Goal: Find contact information: Find contact information

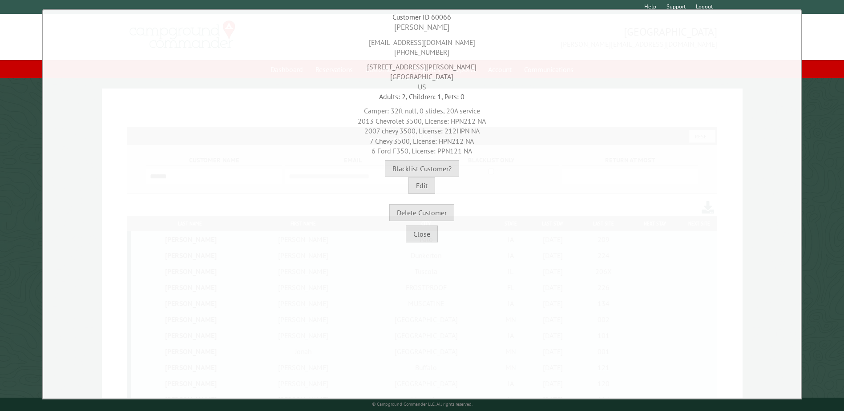
click at [415, 241] on button "Close" at bounding box center [422, 233] width 32 height 17
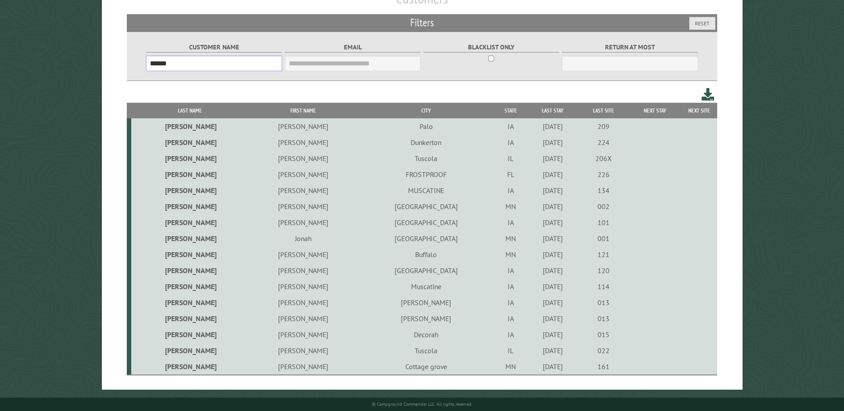
click at [223, 68] on input "******" at bounding box center [214, 64] width 136 height 16
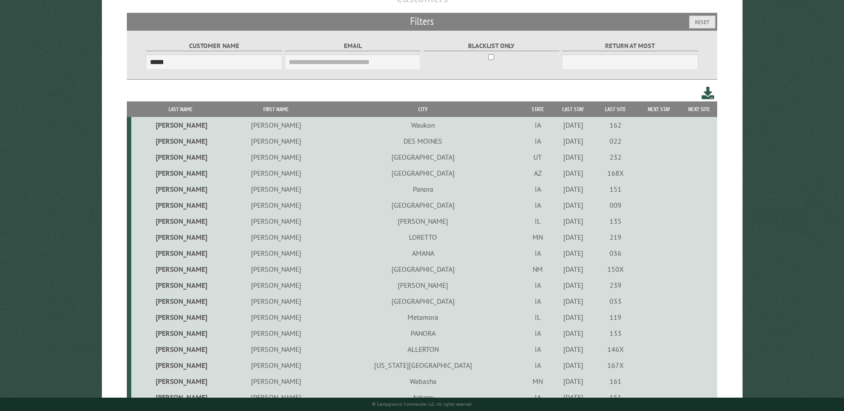
click at [270, 109] on th "First Name" at bounding box center [275, 109] width 92 height 16
click at [180, 112] on th "Last Name" at bounding box center [180, 109] width 98 height 16
click at [274, 104] on th "First Name" at bounding box center [275, 109] width 92 height 16
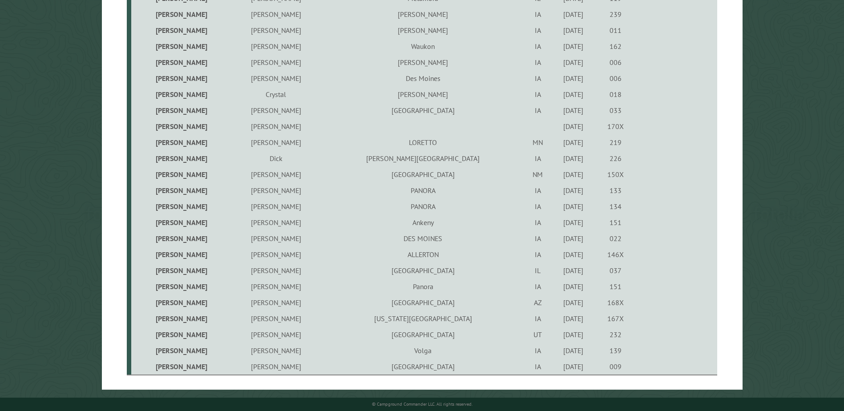
scroll to position [338, 0]
click at [387, 190] on td "PANORA" at bounding box center [423, 190] width 202 height 16
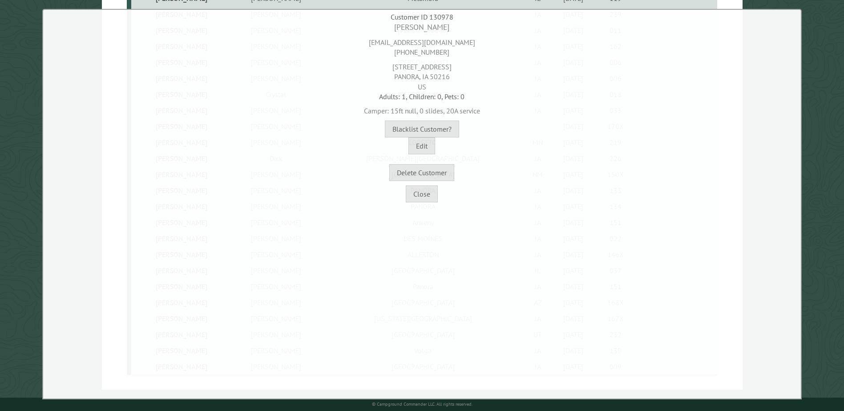
click at [424, 45] on div "[EMAIL_ADDRESS][DOMAIN_NAME] [PHONE_NUMBER]" at bounding box center [421, 45] width 753 height 24
copy div "[EMAIL_ADDRESS][DOMAIN_NAME]"
click at [443, 51] on div "[EMAIL_ADDRESS][DOMAIN_NAME] [PHONE_NUMBER]" at bounding box center [421, 45] width 753 height 24
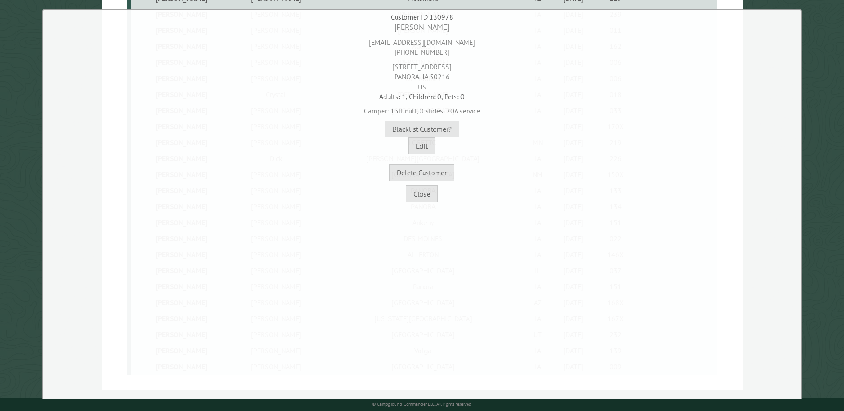
click at [443, 51] on div "[EMAIL_ADDRESS][DOMAIN_NAME] [PHONE_NUMBER]" at bounding box center [421, 45] width 753 height 24
copy div "[PHONE_NUMBER]"
click at [413, 65] on div "[STREET_ADDRESS]" at bounding box center [421, 74] width 753 height 34
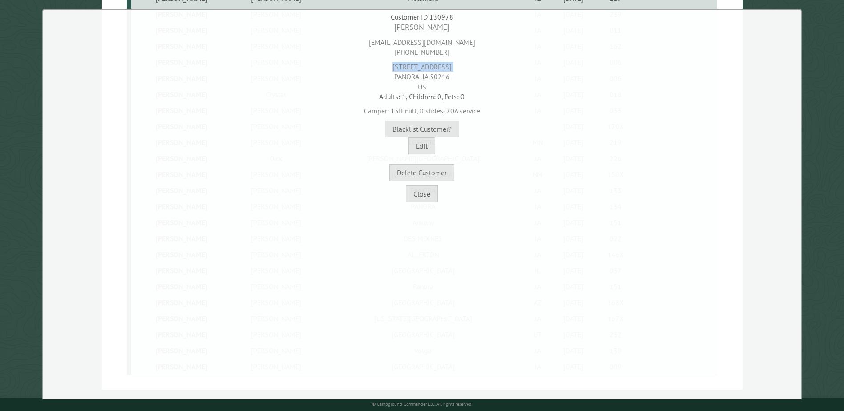
click at [413, 65] on div "[STREET_ADDRESS]" at bounding box center [421, 74] width 753 height 34
copy div "[STREET_ADDRESS]"
click at [446, 77] on div "[STREET_ADDRESS]" at bounding box center [421, 74] width 753 height 34
copy div "50216"
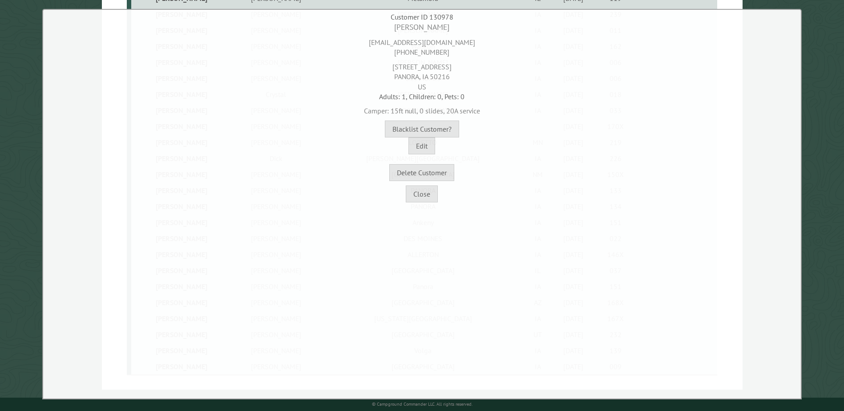
click at [431, 42] on div "[EMAIL_ADDRESS][DOMAIN_NAME] [PHONE_NUMBER]" at bounding box center [421, 45] width 753 height 24
copy div "[EMAIL_ADDRESS][DOMAIN_NAME]"
click at [432, 195] on button "Close" at bounding box center [422, 193] width 32 height 17
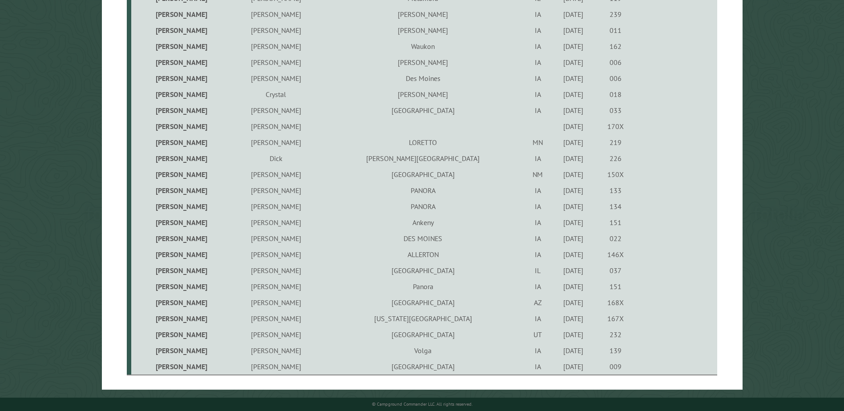
scroll to position [116, 0]
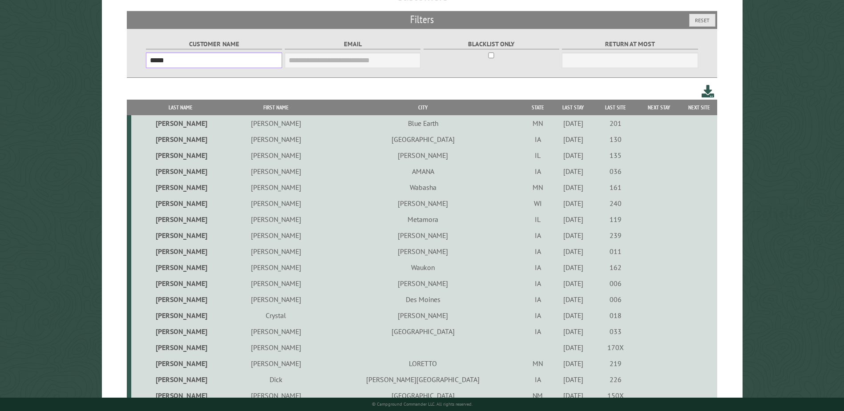
click at [217, 63] on input "*****" at bounding box center [214, 60] width 136 height 16
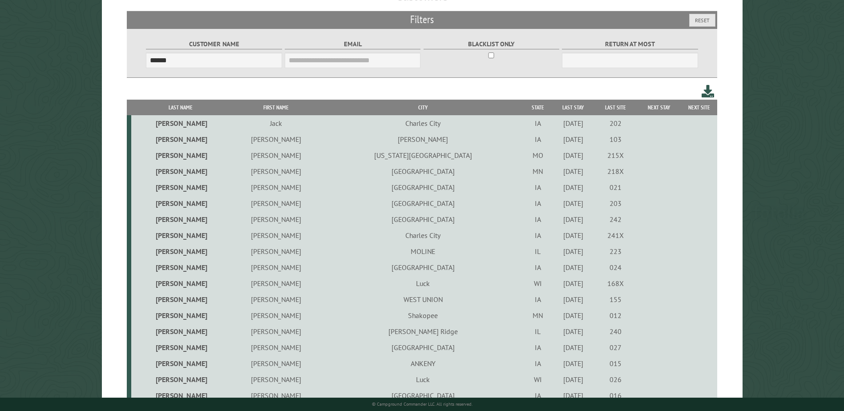
click at [266, 107] on th "First Name" at bounding box center [275, 108] width 92 height 16
click at [264, 104] on th "First Name" at bounding box center [275, 108] width 92 height 16
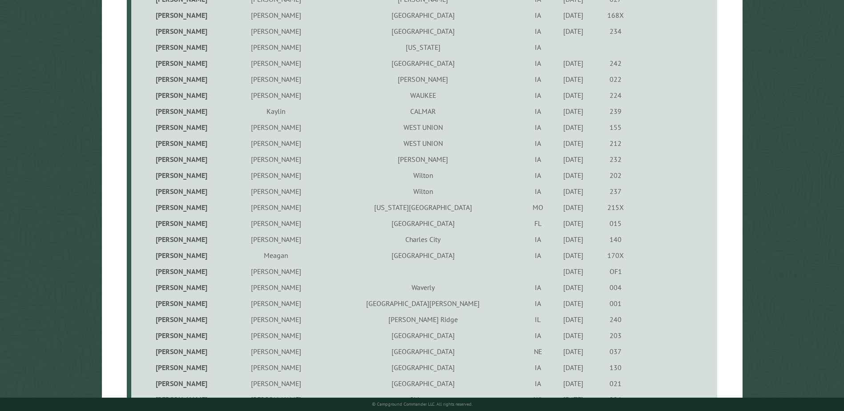
scroll to position [941, 0]
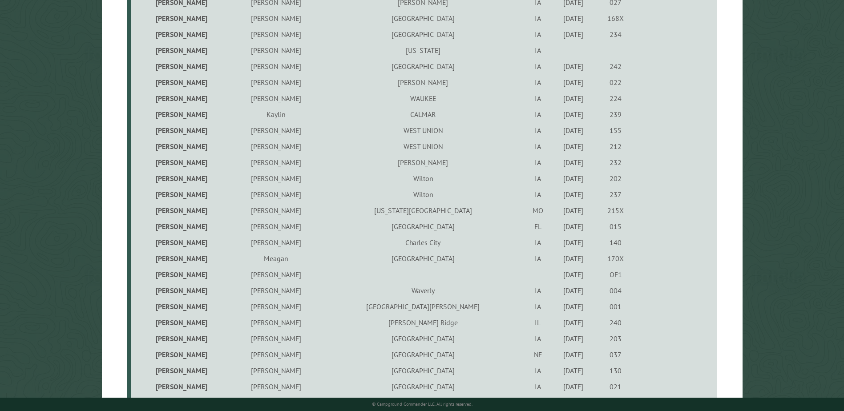
click at [366, 132] on td "WEST UNION" at bounding box center [423, 130] width 202 height 16
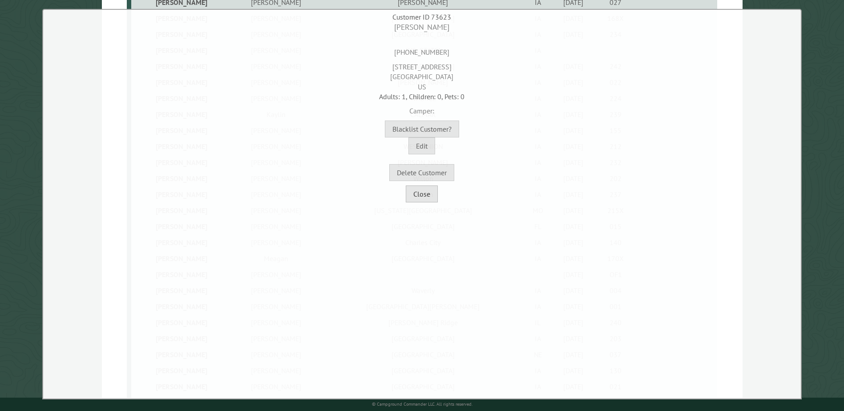
click at [418, 195] on button "Close" at bounding box center [422, 193] width 32 height 17
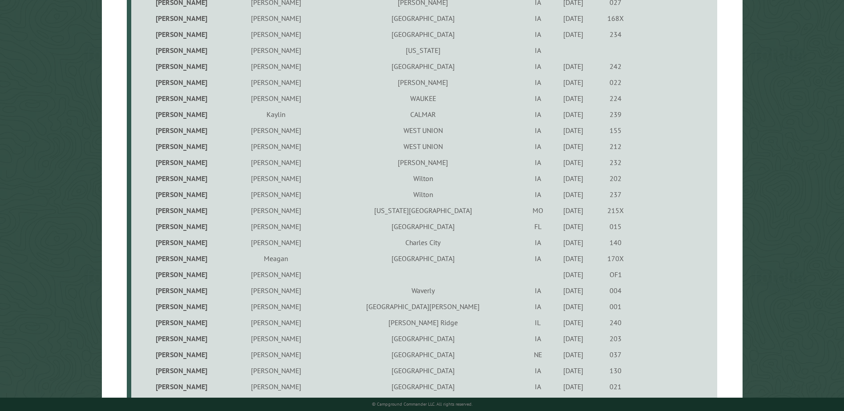
click at [362, 145] on td "WEST UNION" at bounding box center [423, 146] width 202 height 16
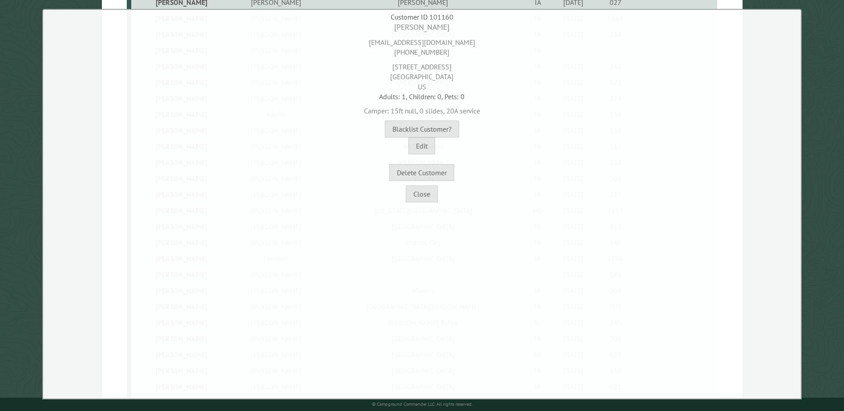
click at [443, 40] on div "[EMAIL_ADDRESS][DOMAIN_NAME] [PHONE_NUMBER]" at bounding box center [421, 45] width 753 height 24
copy div "[EMAIL_ADDRESS][DOMAIN_NAME]"
click at [422, 190] on button "Close" at bounding box center [422, 193] width 32 height 17
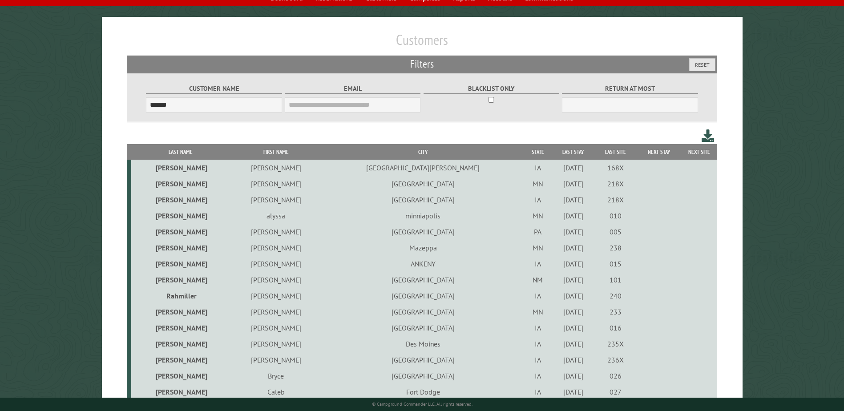
scroll to position [0, 0]
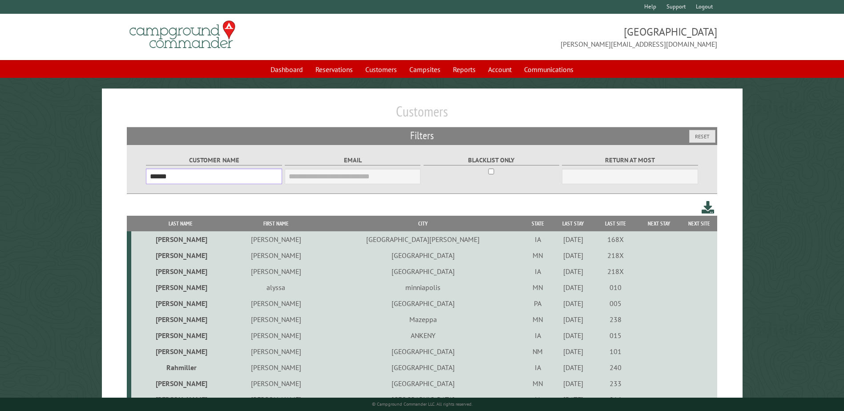
click at [229, 180] on input "******" at bounding box center [214, 177] width 136 height 16
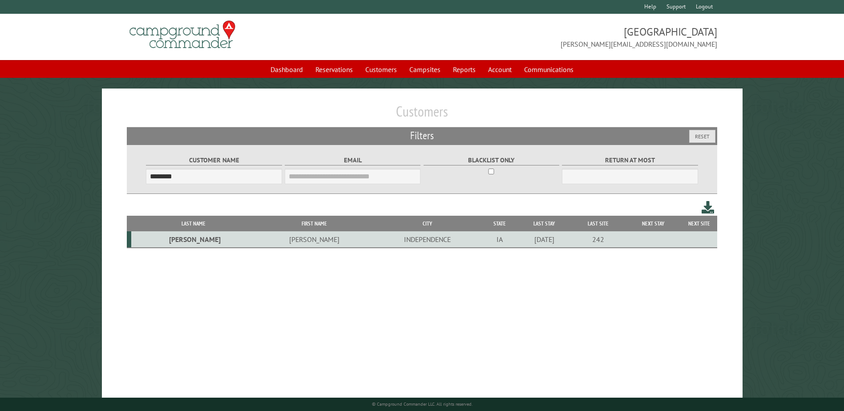
click at [373, 241] on td "INDEPENDENCE" at bounding box center [427, 239] width 109 height 16
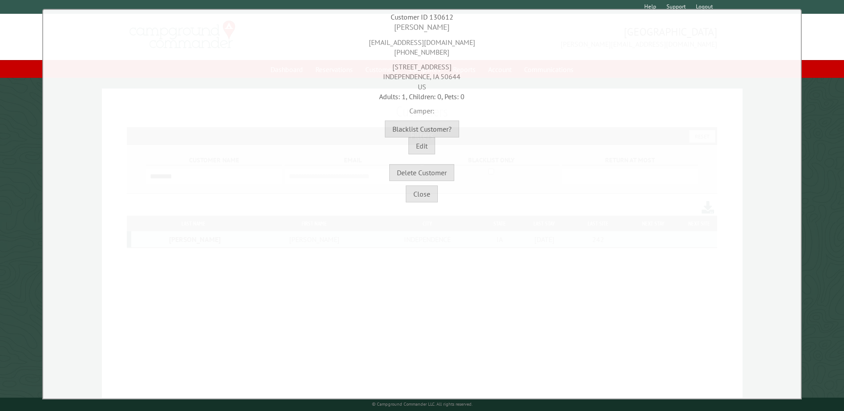
click at [446, 37] on div "[EMAIL_ADDRESS][DOMAIN_NAME] [PHONE_NUMBER]" at bounding box center [421, 45] width 753 height 24
click at [445, 40] on div "[EMAIL_ADDRESS][DOMAIN_NAME] [PHONE_NUMBER]" at bounding box center [421, 45] width 753 height 24
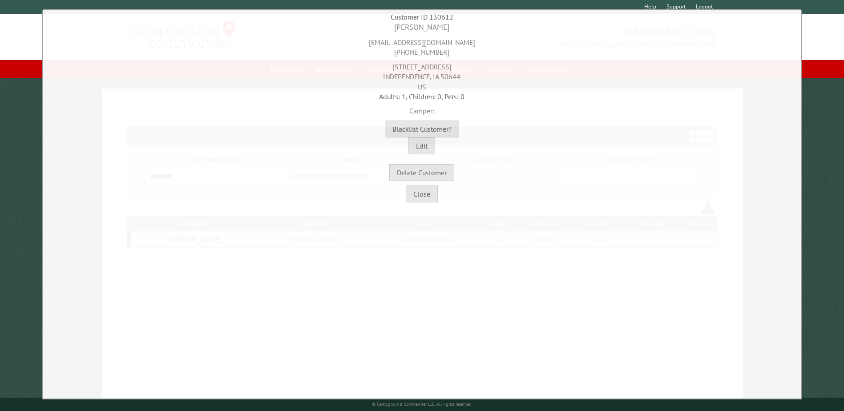
click at [413, 53] on div "[EMAIL_ADDRESS][DOMAIN_NAME] [PHONE_NUMBER]" at bounding box center [421, 45] width 753 height 24
copy div "[PHONE_NUMBER]"
click at [410, 68] on div "[STREET_ADDRESS]" at bounding box center [421, 74] width 753 height 34
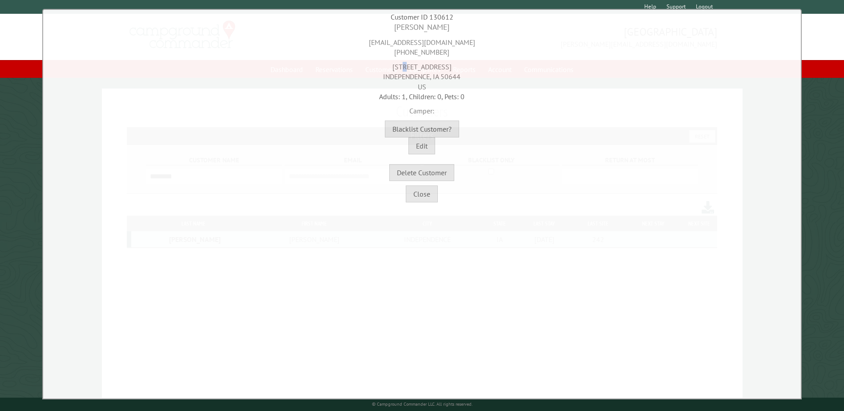
click at [410, 68] on div "[STREET_ADDRESS]" at bounding box center [421, 74] width 753 height 34
copy div "[STREET_ADDRESS]"
click at [418, 79] on div "[STREET_ADDRESS]" at bounding box center [421, 74] width 753 height 34
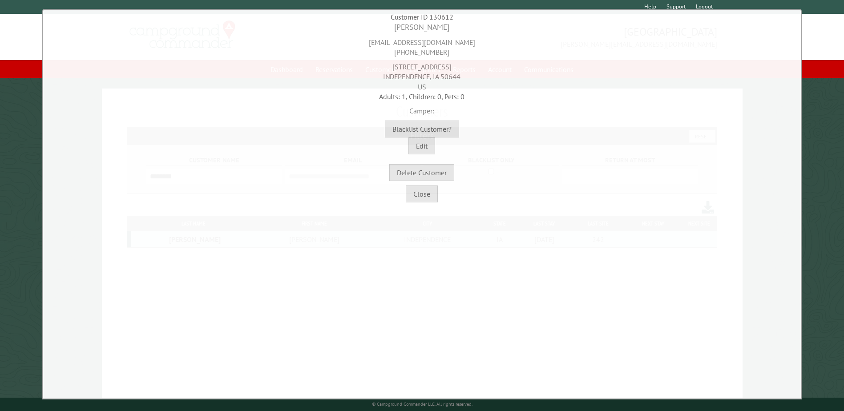
copy div "INDEPENDENCE"
click at [455, 77] on div "[STREET_ADDRESS]" at bounding box center [421, 74] width 753 height 34
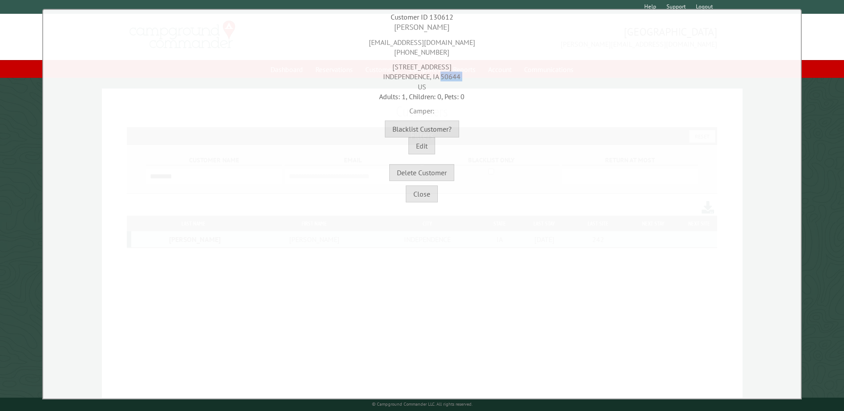
click at [455, 77] on div "[STREET_ADDRESS]" at bounding box center [421, 74] width 753 height 34
click at [431, 200] on button "Close" at bounding box center [422, 193] width 32 height 17
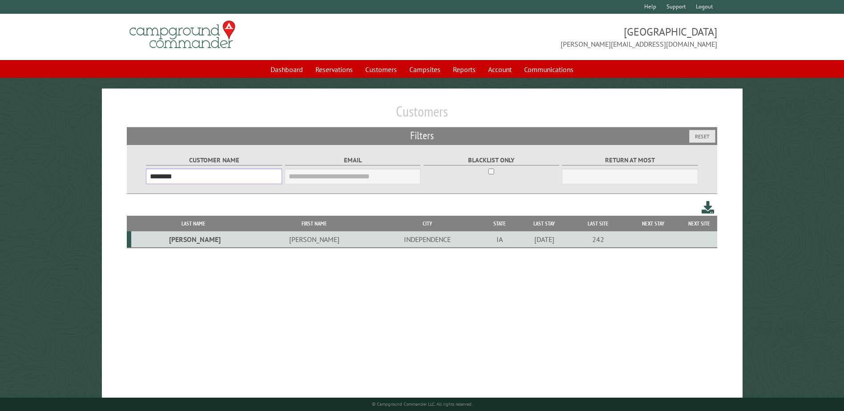
click at [236, 177] on input "********" at bounding box center [214, 177] width 136 height 16
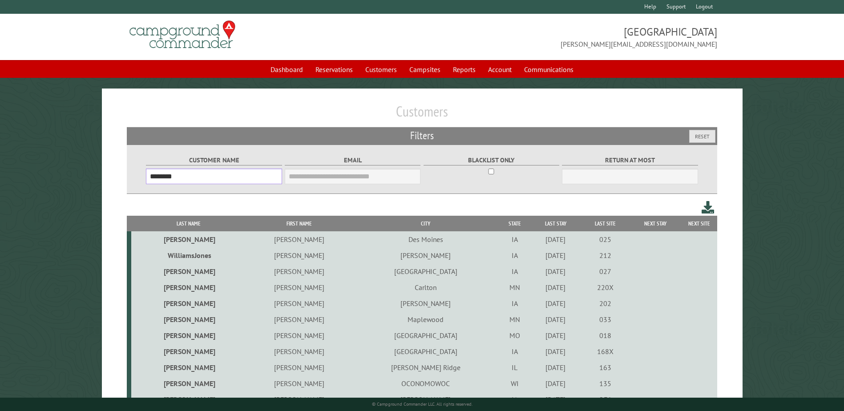
type input "********"
click at [288, 226] on th "First Name" at bounding box center [298, 224] width 107 height 16
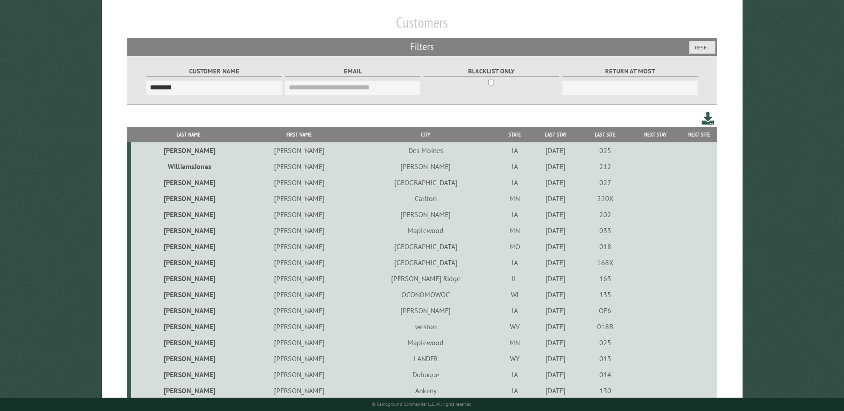
scroll to position [130, 0]
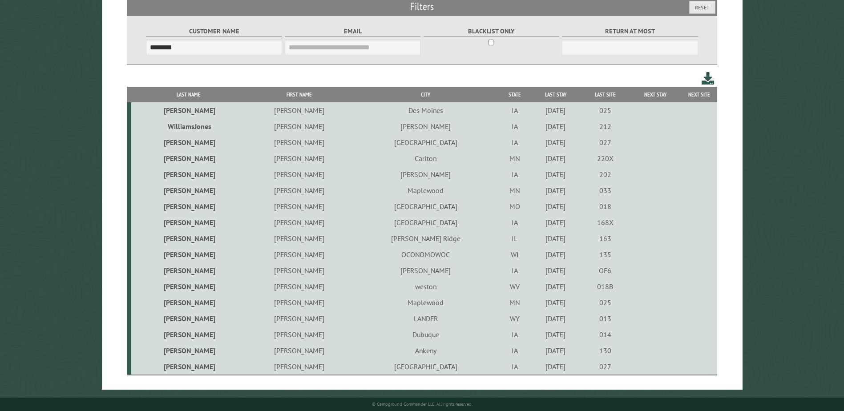
click at [378, 254] on td "OCONOMOWOC" at bounding box center [426, 254] width 146 height 16
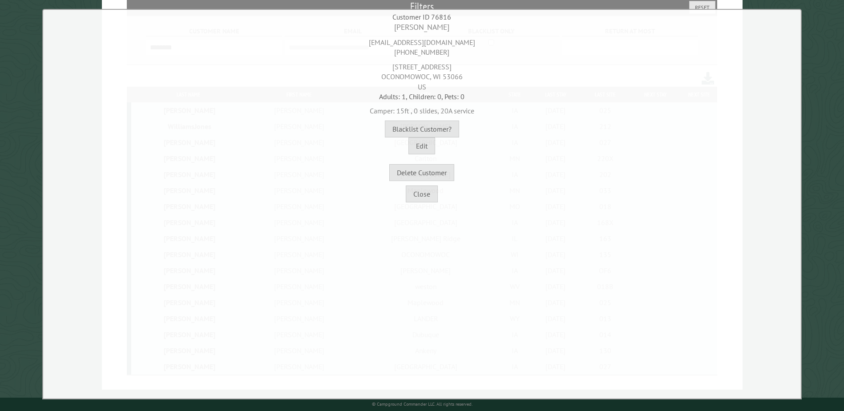
click at [398, 77] on div "[STREET_ADDRESS]" at bounding box center [421, 74] width 753 height 34
drag, startPoint x: 398, startPoint y: 77, endPoint x: 471, endPoint y: 79, distance: 73.0
click at [472, 78] on div "[STREET_ADDRESS]" at bounding box center [421, 74] width 753 height 34
click at [418, 41] on div "[EMAIL_ADDRESS][DOMAIN_NAME] [PHONE_NUMBER]" at bounding box center [421, 45] width 753 height 24
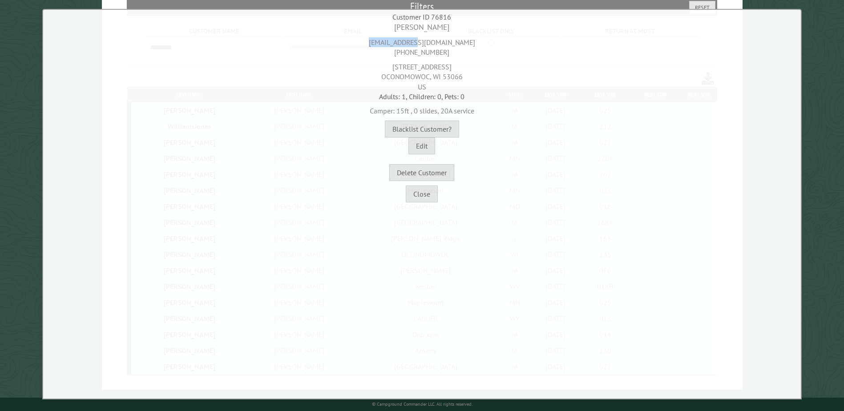
click at [418, 41] on div "[EMAIL_ADDRESS][DOMAIN_NAME] [PHONE_NUMBER]" at bounding box center [421, 45] width 753 height 24
copy div "[EMAIL_ADDRESS][DOMAIN_NAME]"
click at [420, 21] on div "Customer ID 76816" at bounding box center [421, 17] width 753 height 10
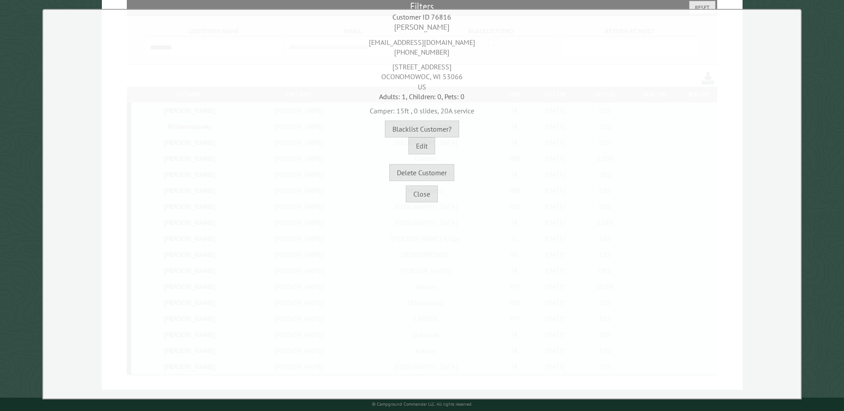
drag, startPoint x: 420, startPoint y: 21, endPoint x: 417, endPoint y: 25, distance: 4.7
click at [417, 25] on div "[PERSON_NAME]" at bounding box center [421, 27] width 753 height 11
click at [404, 54] on div "[EMAIL_ADDRESS][DOMAIN_NAME] [PHONE_NUMBER]" at bounding box center [421, 45] width 753 height 24
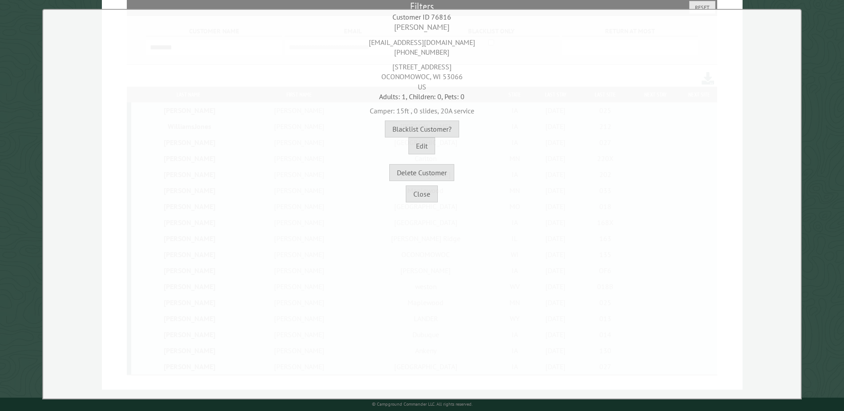
click at [404, 54] on div "[EMAIL_ADDRESS][DOMAIN_NAME] [PHONE_NUMBER]" at bounding box center [421, 45] width 753 height 24
click at [408, 77] on div "[STREET_ADDRESS]" at bounding box center [421, 74] width 753 height 34
click at [447, 75] on div "[STREET_ADDRESS]" at bounding box center [421, 74] width 753 height 34
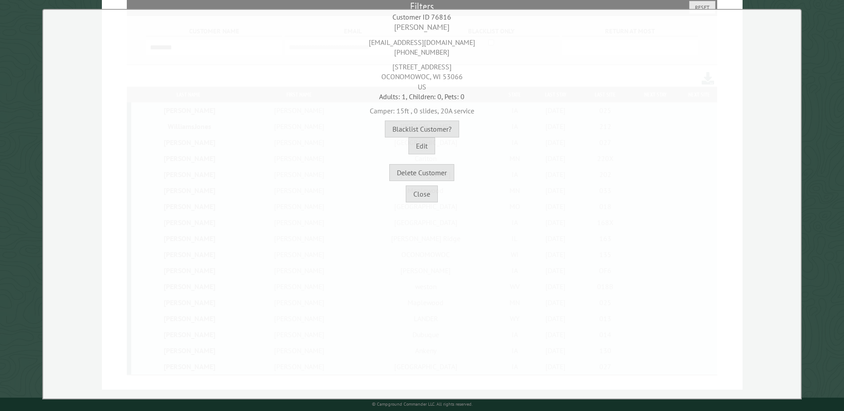
click at [447, 75] on div "[STREET_ADDRESS]" at bounding box center [421, 74] width 753 height 34
click at [404, 63] on div "[STREET_ADDRESS]" at bounding box center [421, 74] width 753 height 34
click at [429, 196] on button "Close" at bounding box center [422, 193] width 32 height 17
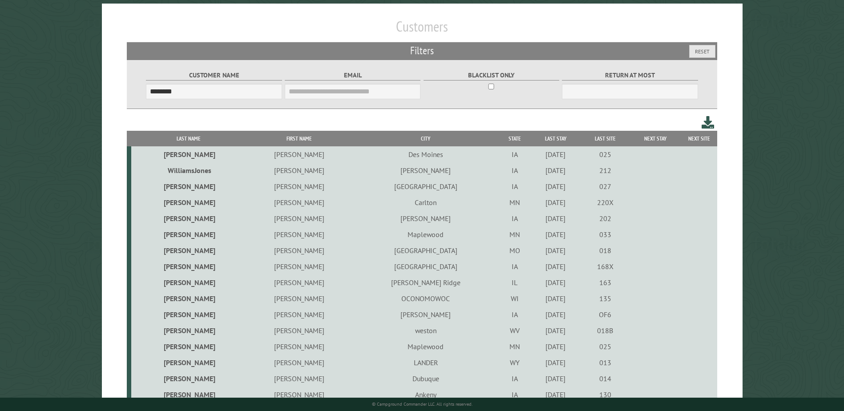
scroll to position [0, 0]
